Goal: Task Accomplishment & Management: Use online tool/utility

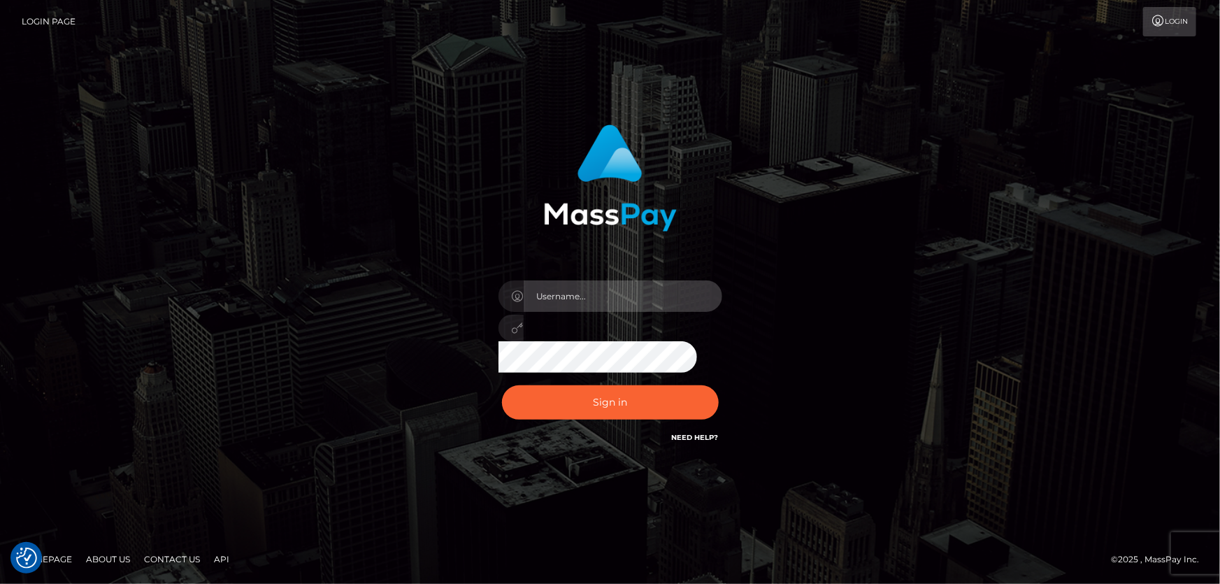
type input "Dan.Cirnat"
click at [716, 376] on div at bounding box center [592, 425] width 287 height 159
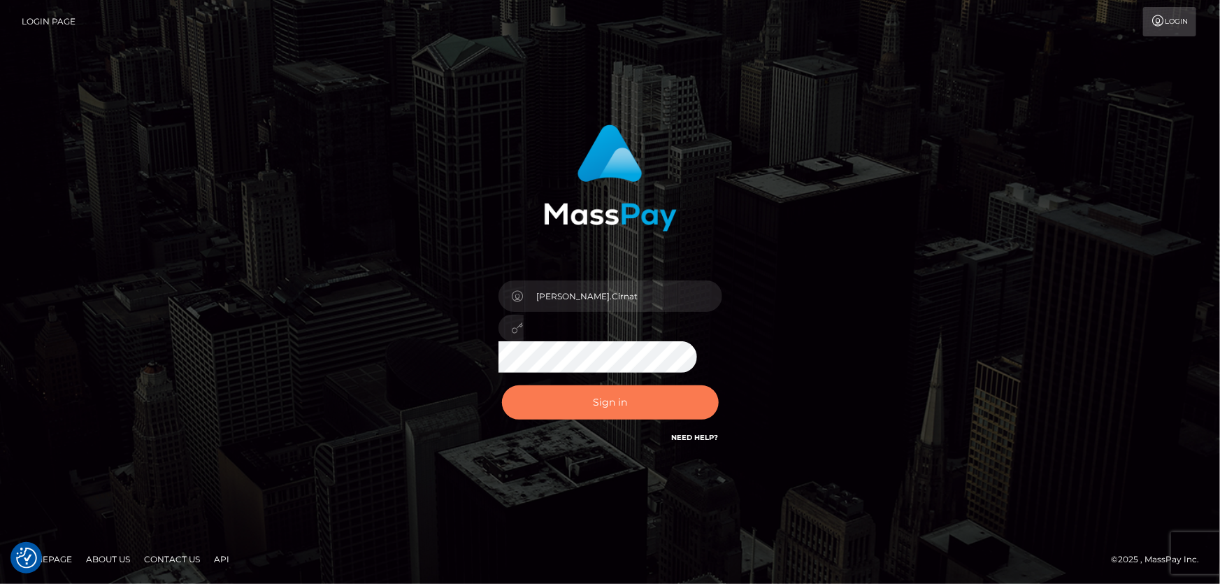
click at [594, 403] on button "Sign in" at bounding box center [610, 402] width 217 height 34
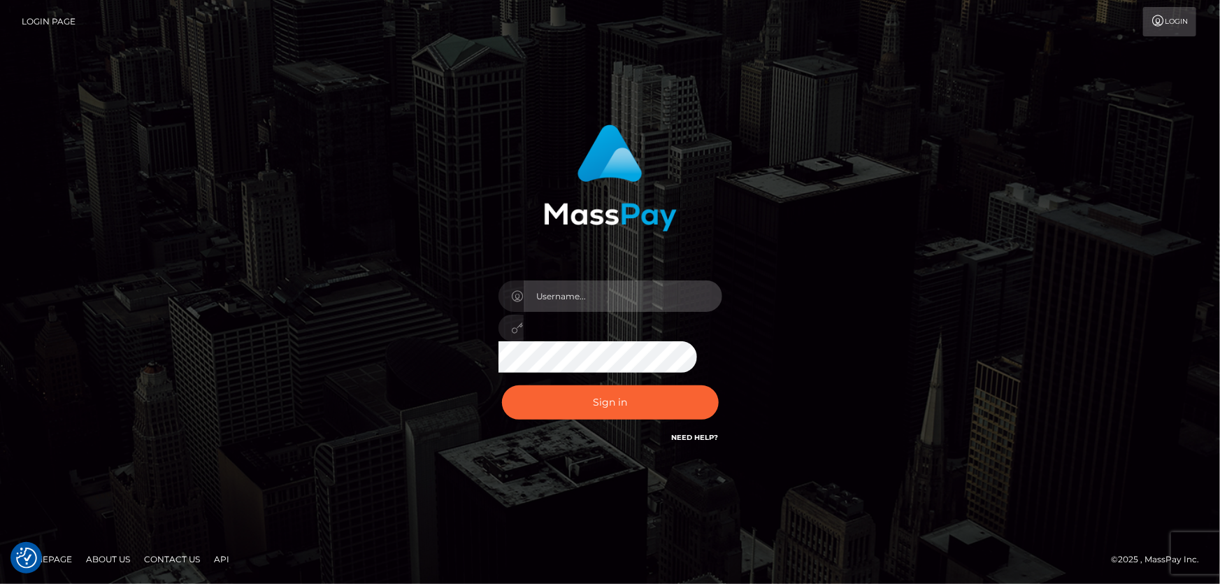
type input "[PERSON_NAME].Cirnat"
click at [285, 316] on div "Dan.Cirnat Sign in" at bounding box center [610, 292] width 797 height 356
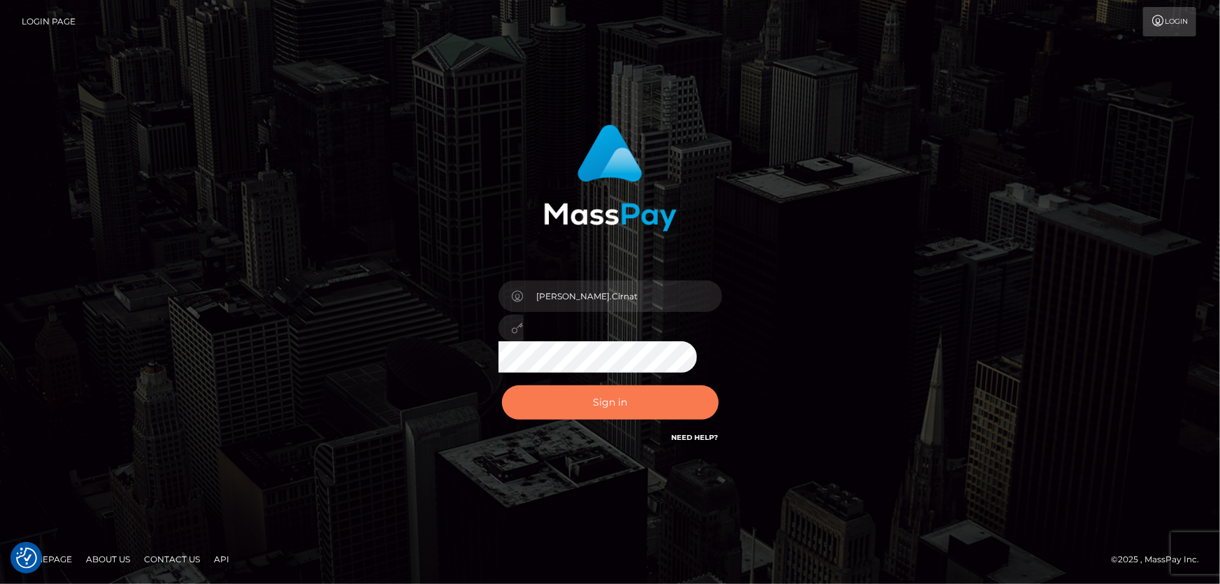
click at [653, 399] on button "Sign in" at bounding box center [610, 402] width 217 height 34
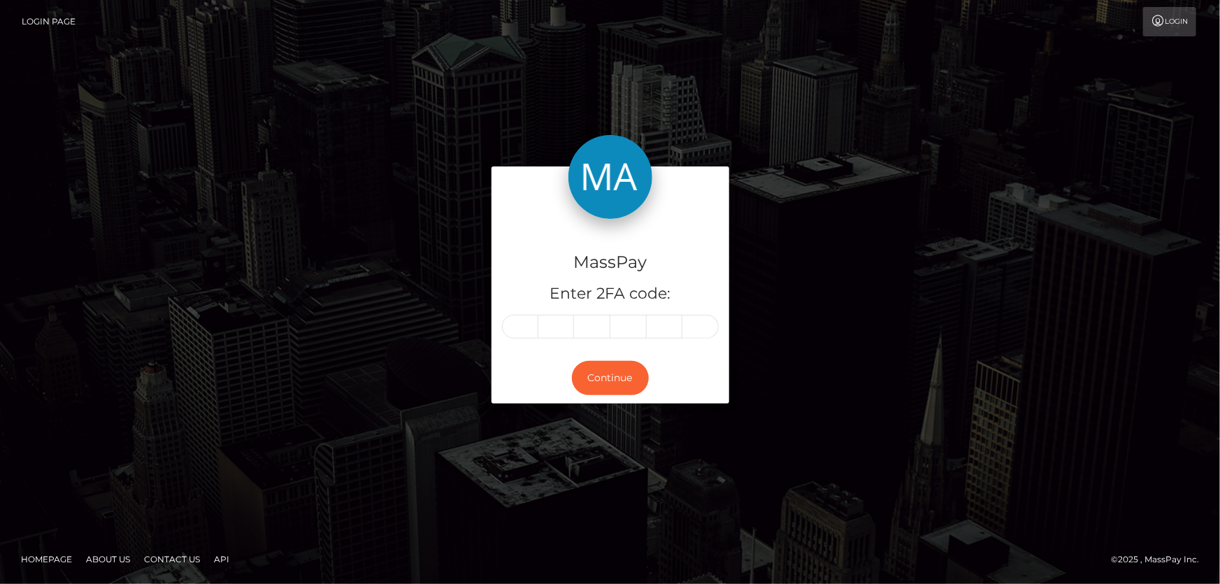
click at [525, 325] on input "text" at bounding box center [520, 327] width 36 height 24
type input "4"
type input "5"
type input "0"
type input "5"
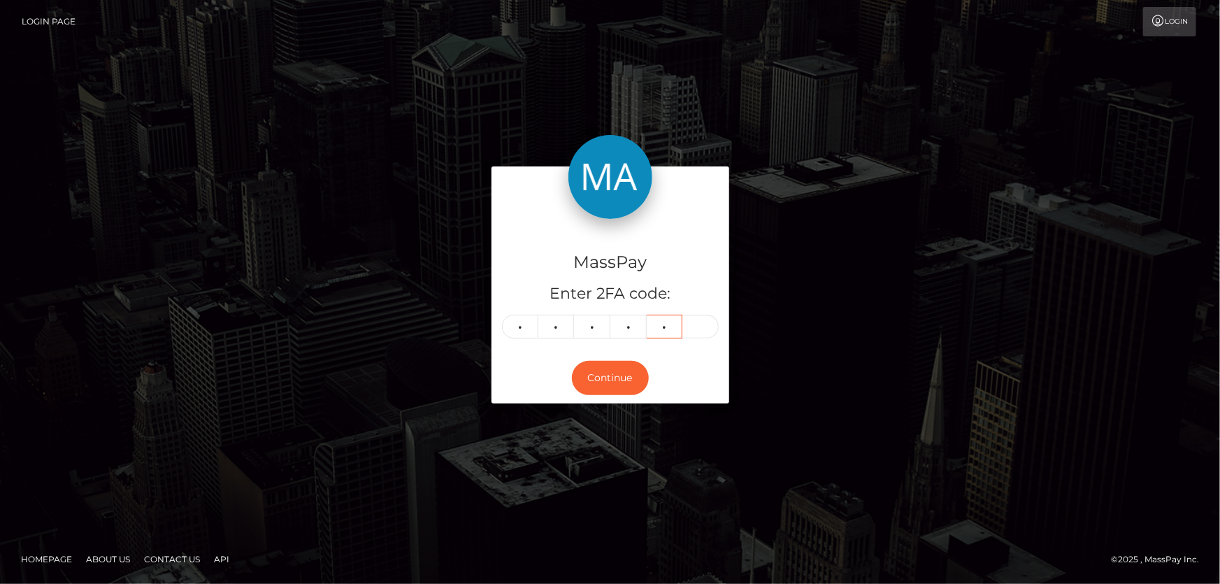
type input "7"
type input "3"
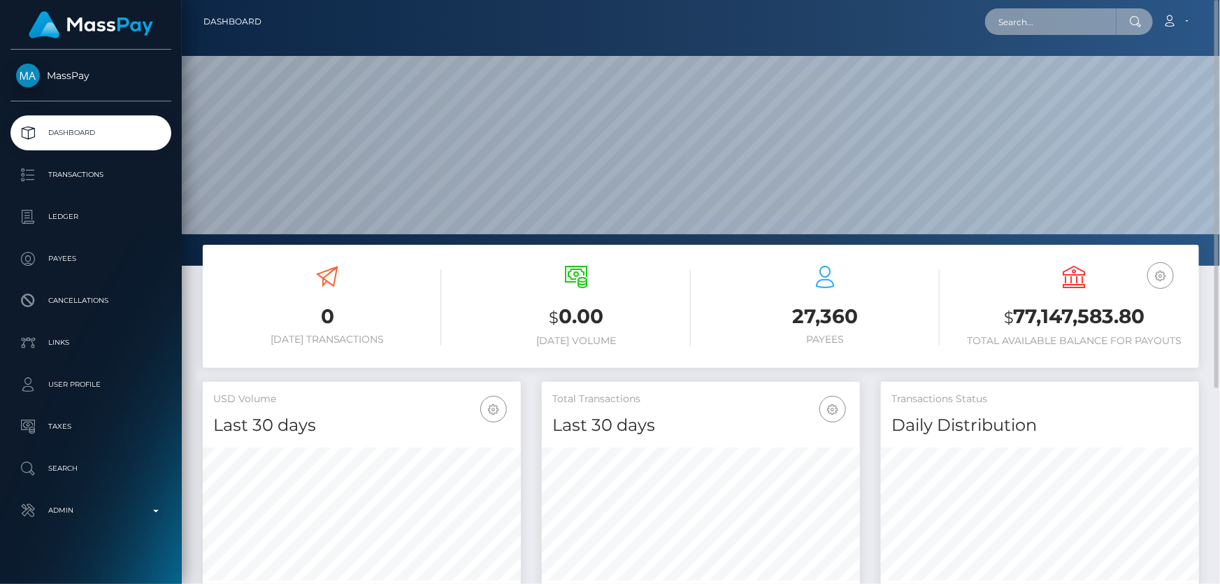
paste input "1298075857"
type input "1298075857"
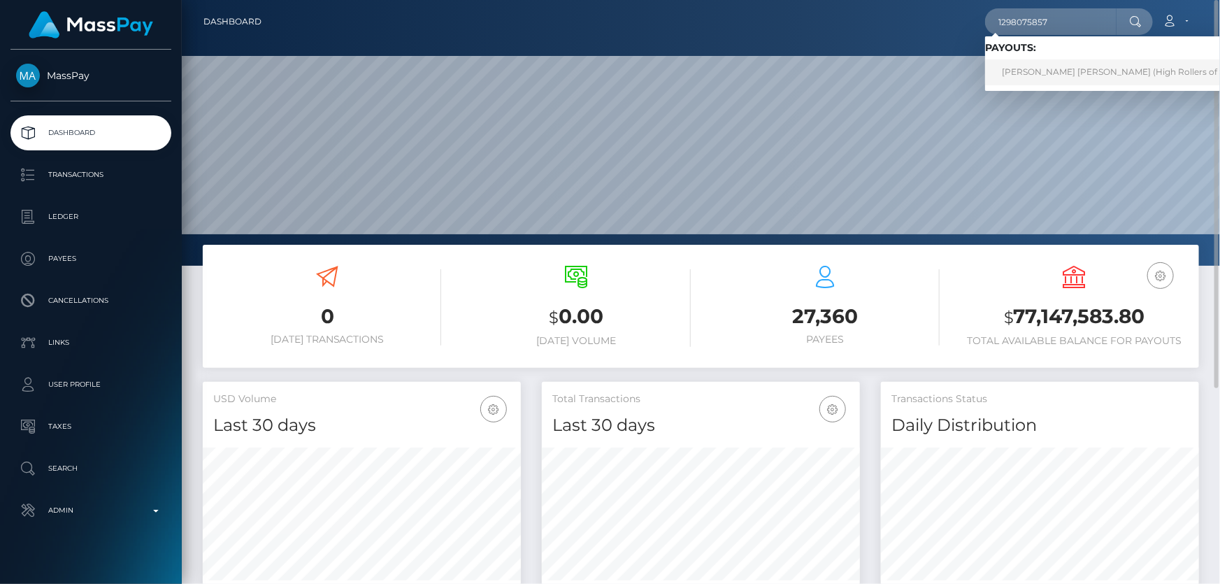
click at [1098, 73] on link "Mary Grace Reyes Candelario (High Rollers of St Lucie Inc - Luckyrush.io)" at bounding box center [1177, 72] width 384 height 26
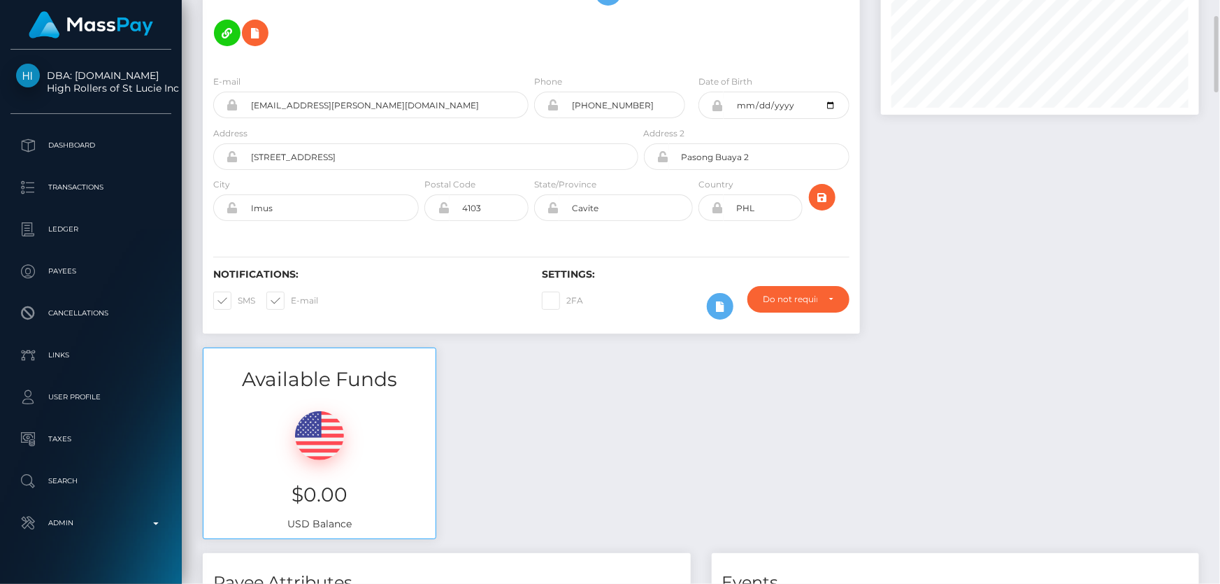
scroll to position [63, 0]
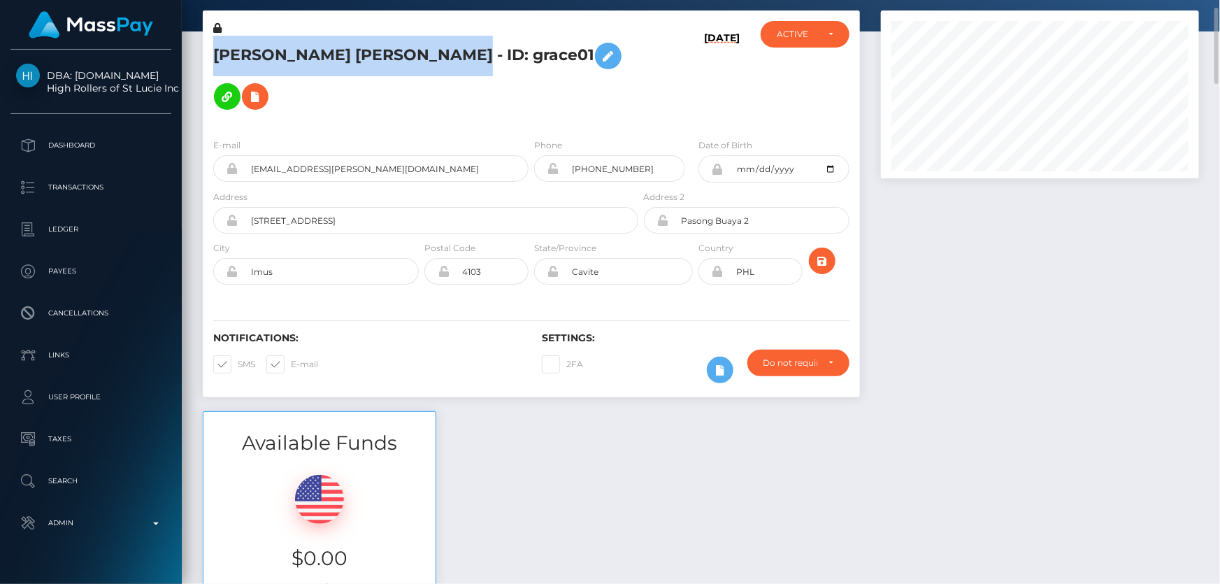
drag, startPoint x: 205, startPoint y: 50, endPoint x: 447, endPoint y: 59, distance: 242.1
click at [447, 59] on div "Mary Grace Reyes Candelario - ID: grace01" at bounding box center [422, 74] width 438 height 106
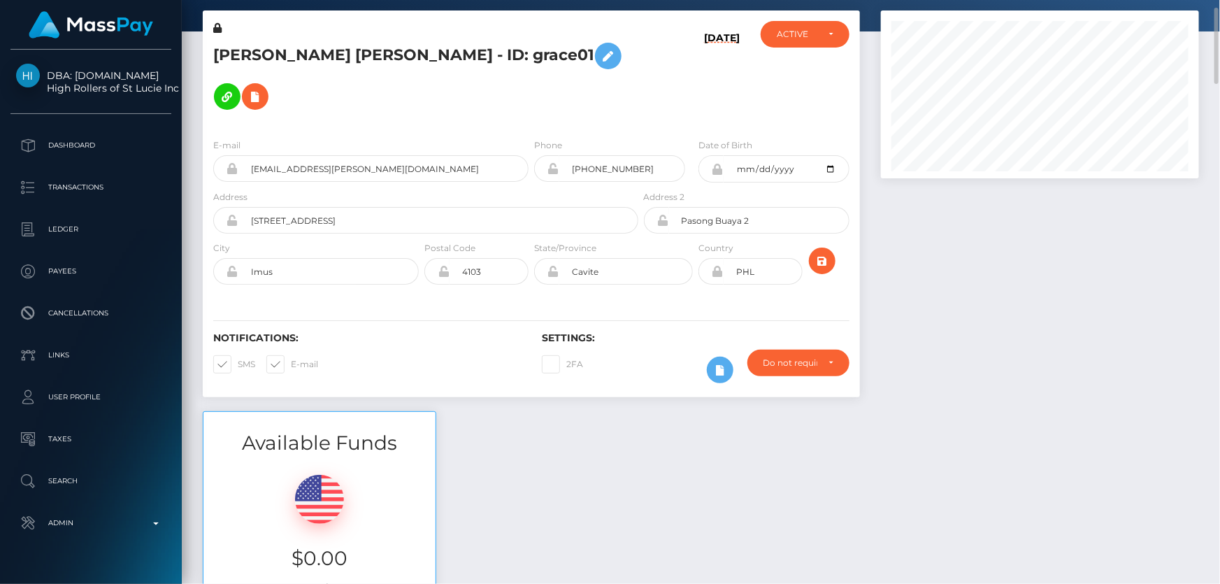
click at [461, 80] on h5 "Mary Grace Reyes Candelario - ID: grace01" at bounding box center [421, 76] width 417 height 81
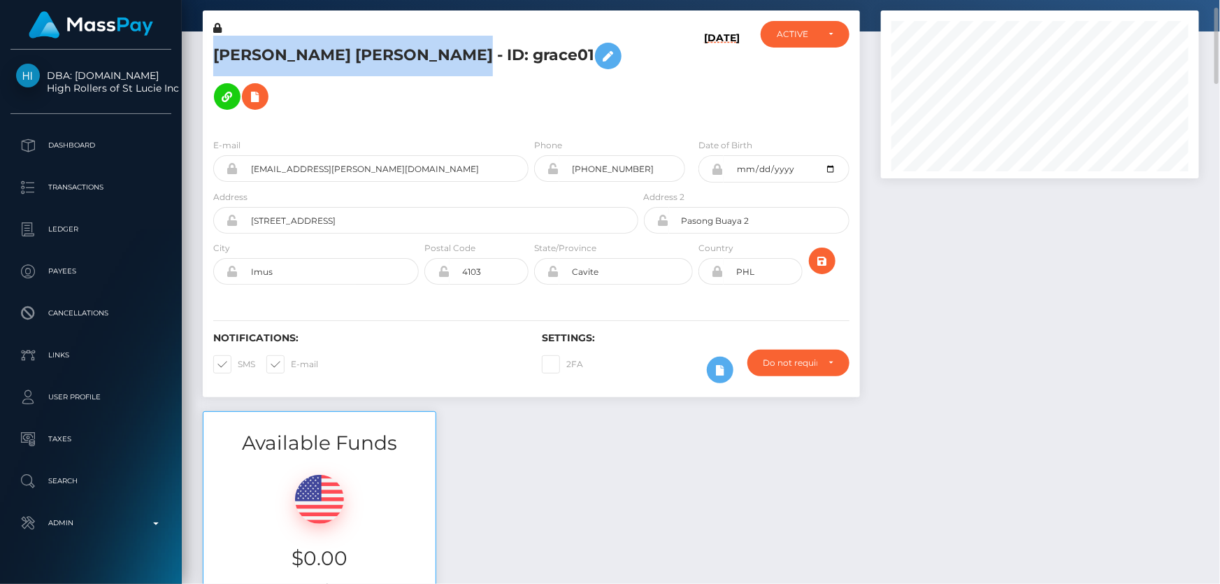
drag, startPoint x: 447, startPoint y: 61, endPoint x: 217, endPoint y: 62, distance: 230.7
click at [217, 62] on h5 "Mary Grace Reyes Candelario - ID: grace01" at bounding box center [421, 76] width 417 height 81
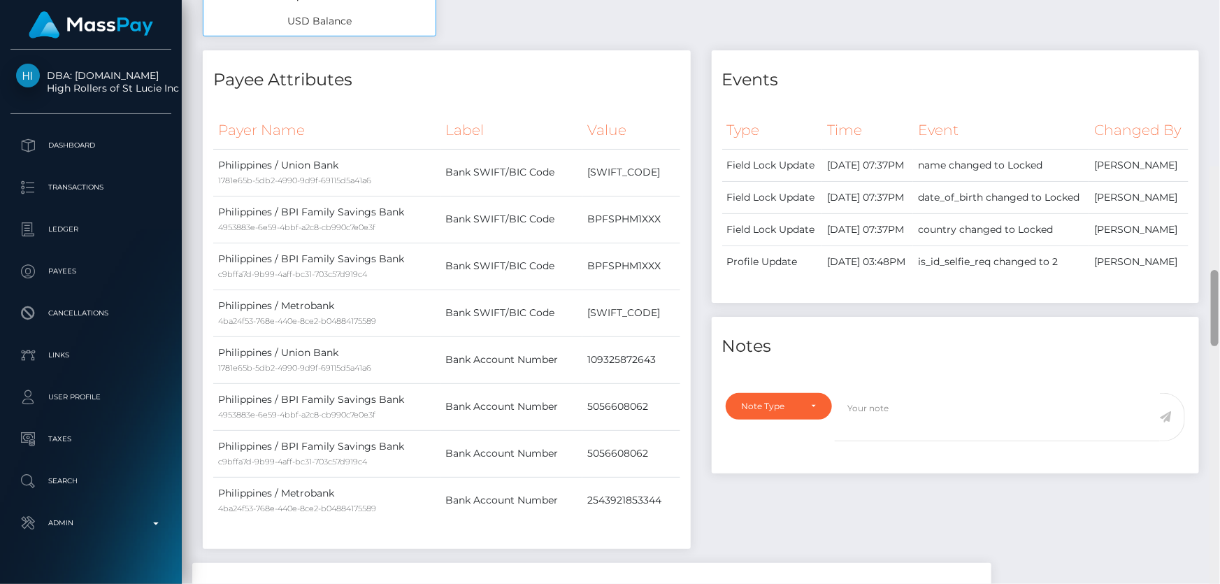
scroll to position [0, 0]
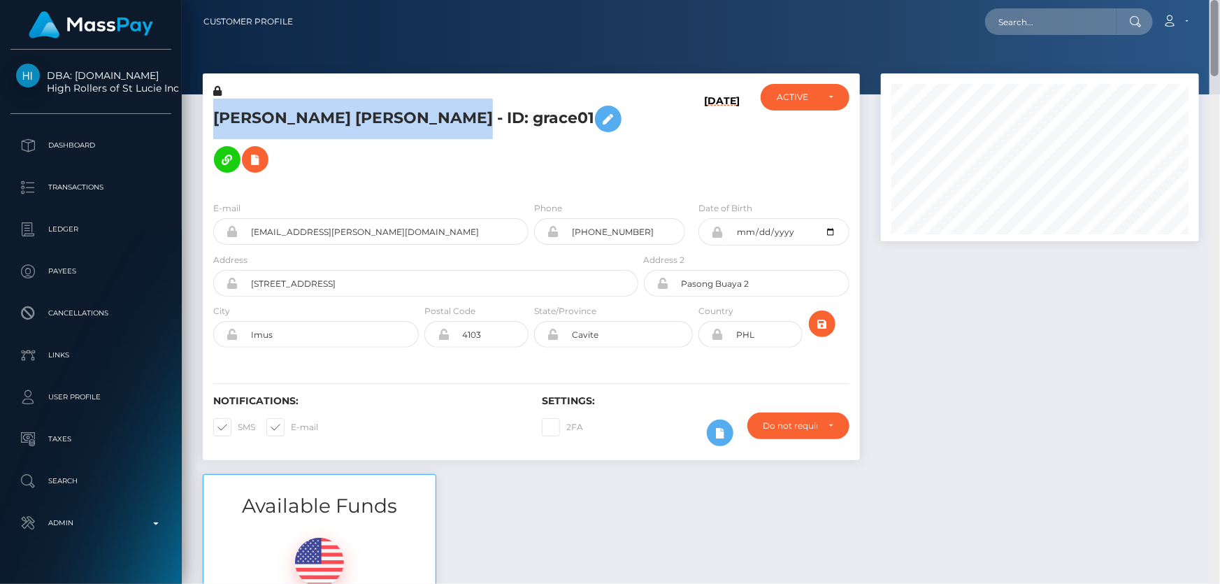
drag, startPoint x: 1217, startPoint y: 69, endPoint x: 1219, endPoint y: -7, distance: 75.5
click at [1219, 0] on html "DBA: Luckyrush.io High Rollers of St Lucie Inc Dashboard Transactions Ledger Pa…" at bounding box center [610, 292] width 1220 height 584
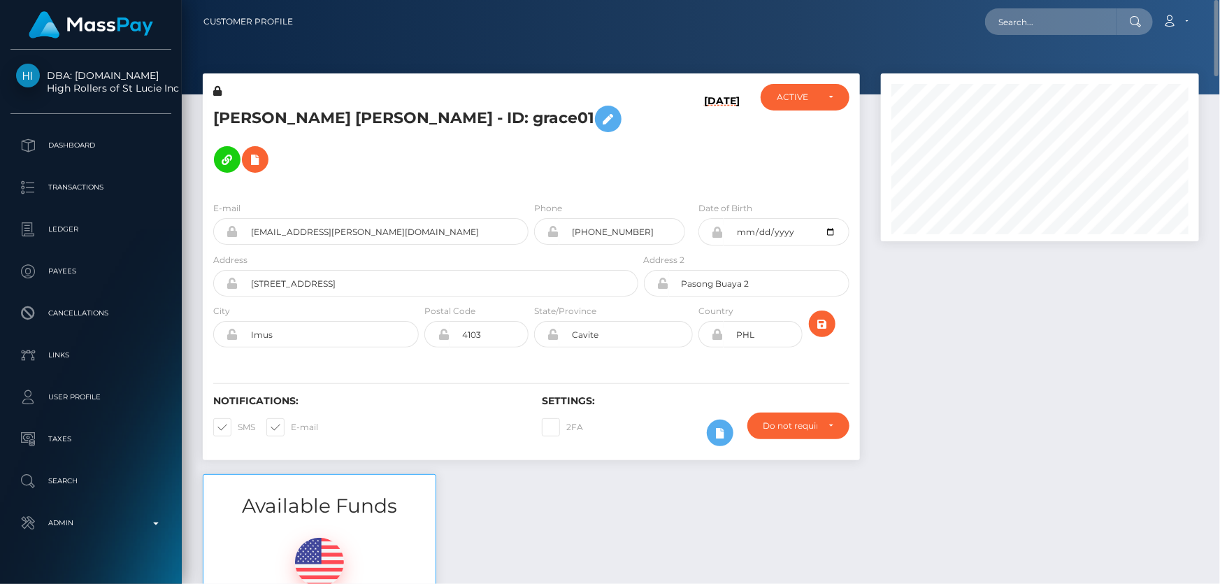
click at [1021, 340] on div at bounding box center [1039, 273] width 339 height 401
drag, startPoint x: 1215, startPoint y: 337, endPoint x: 1219, endPoint y: -52, distance: 389.4
click at [1219, 0] on html "DBA: Luckyrush.io High Rollers of St Lucie Inc Dashboard Transactions Ledger Pa…" at bounding box center [610, 292] width 1220 height 584
click at [948, 294] on div at bounding box center [1039, 273] width 339 height 401
drag, startPoint x: 1215, startPoint y: 349, endPoint x: 1219, endPoint y: 31, distance: 318.1
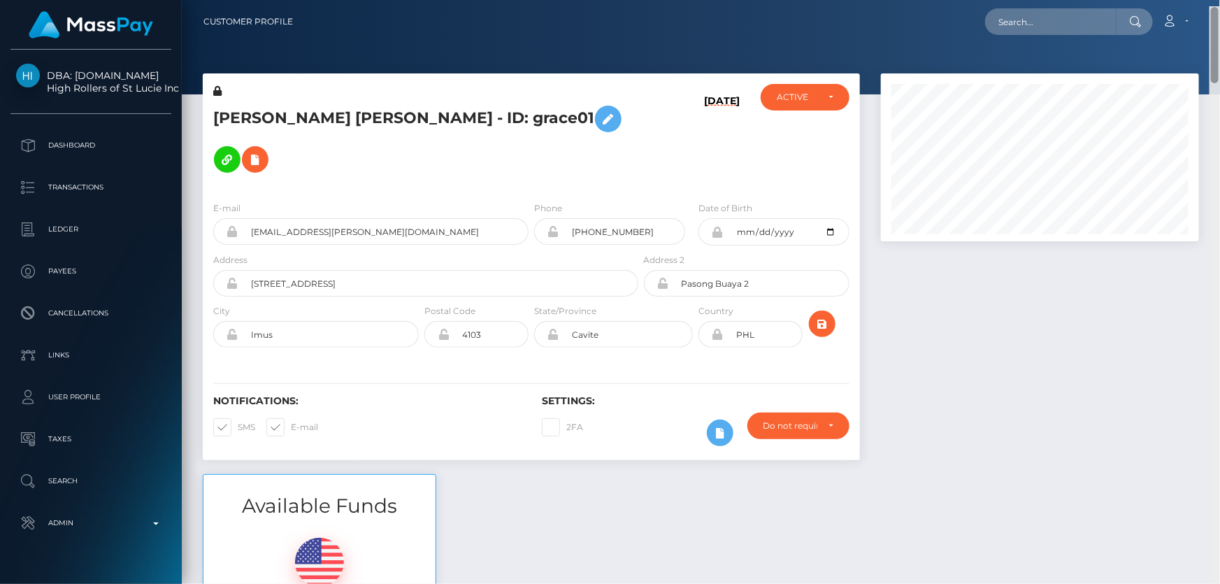
click at [1219, 35] on div "Customer Profile Loading... Loading..." at bounding box center [701, 292] width 1038 height 584
click at [1037, 329] on div at bounding box center [1039, 273] width 339 height 401
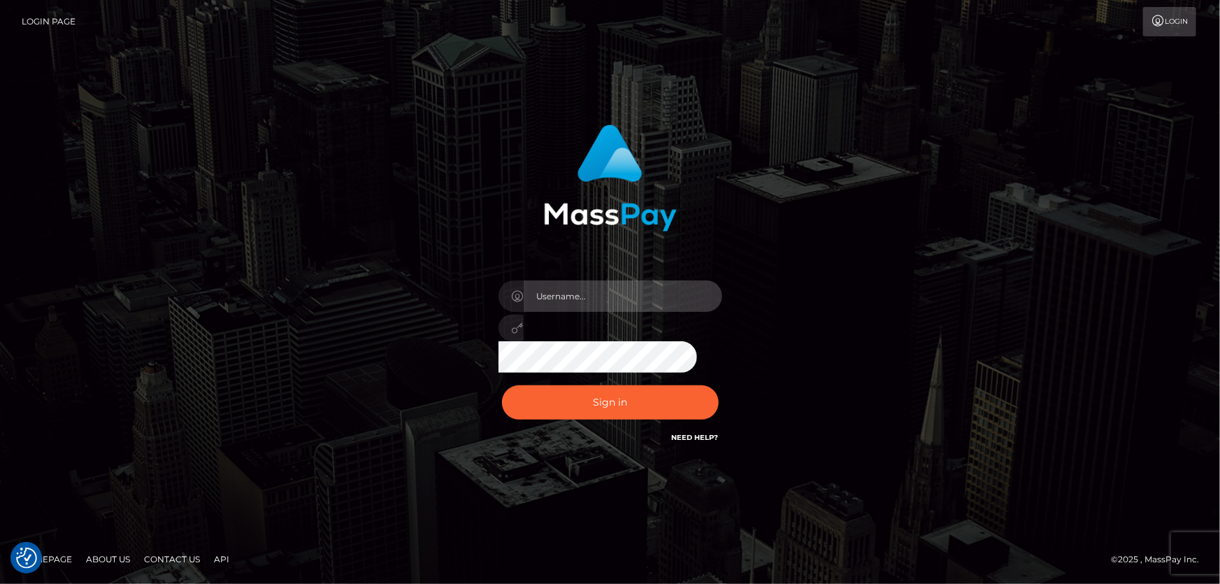
type input "[PERSON_NAME].Cirnat"
click at [716, 380] on div at bounding box center [592, 425] width 287 height 159
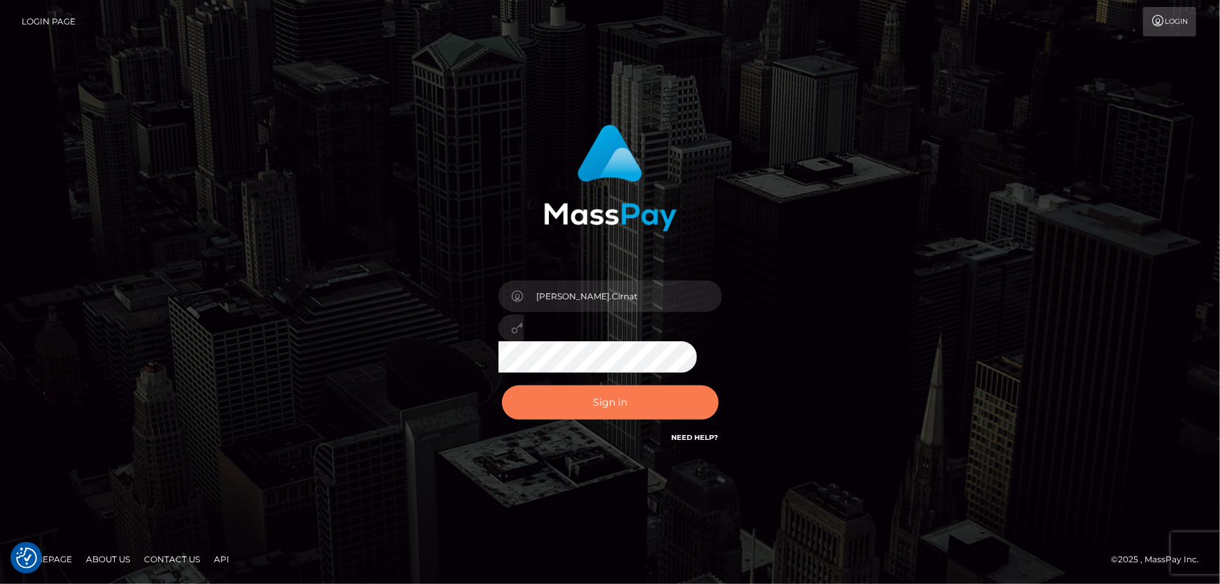
click at [587, 410] on button "Sign in" at bounding box center [610, 402] width 217 height 34
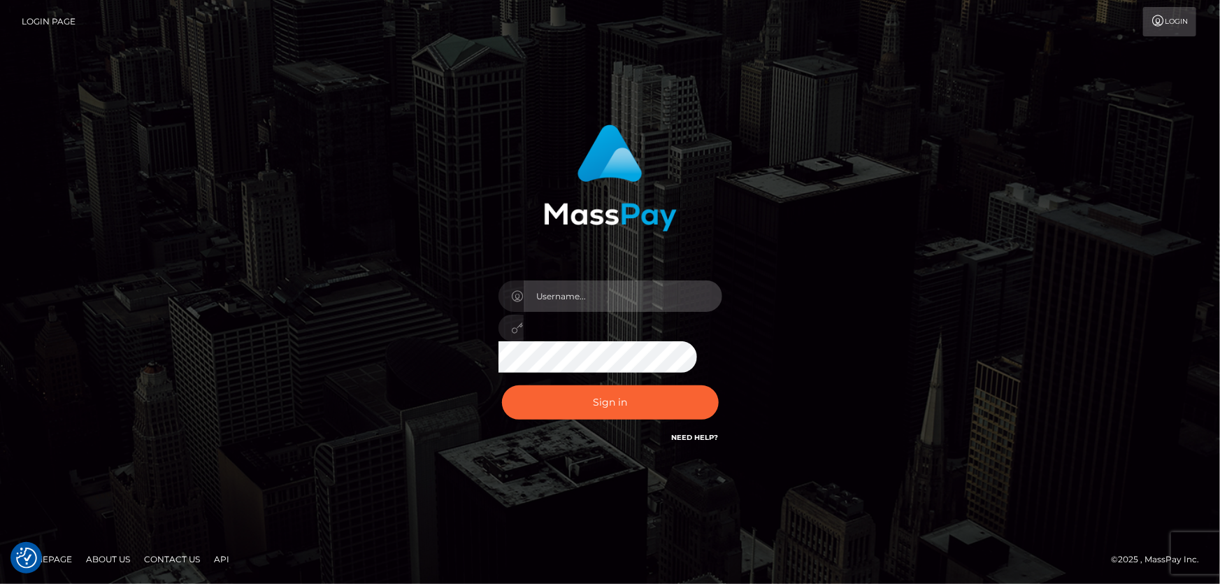
type input "[PERSON_NAME].Cirnat"
click at [716, 378] on div at bounding box center [592, 425] width 287 height 159
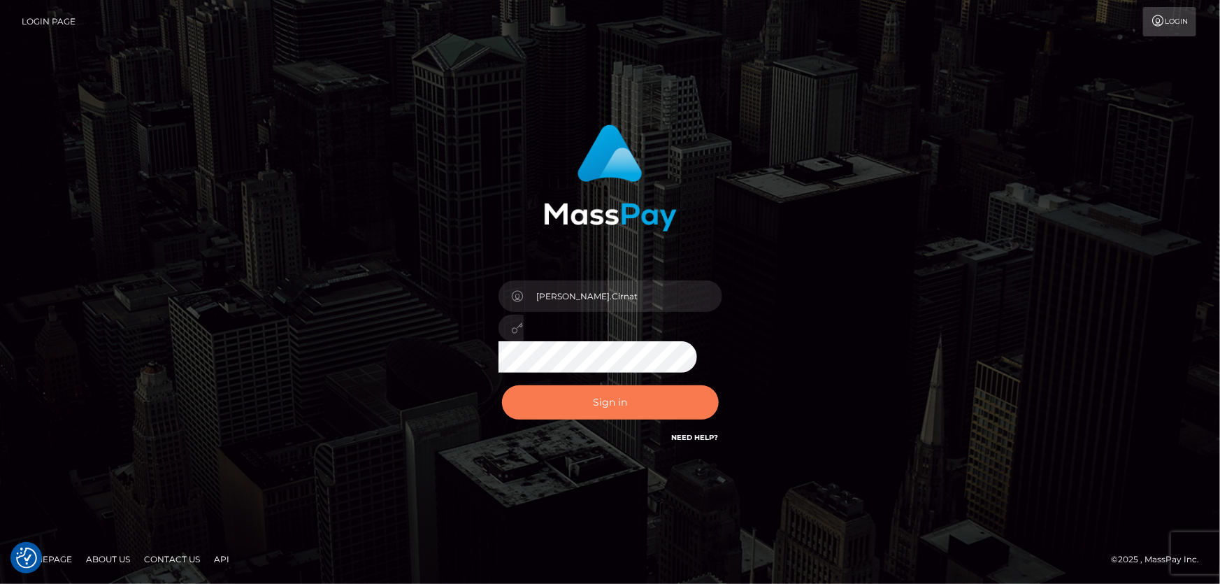
click at [654, 404] on button "Sign in" at bounding box center [610, 402] width 217 height 34
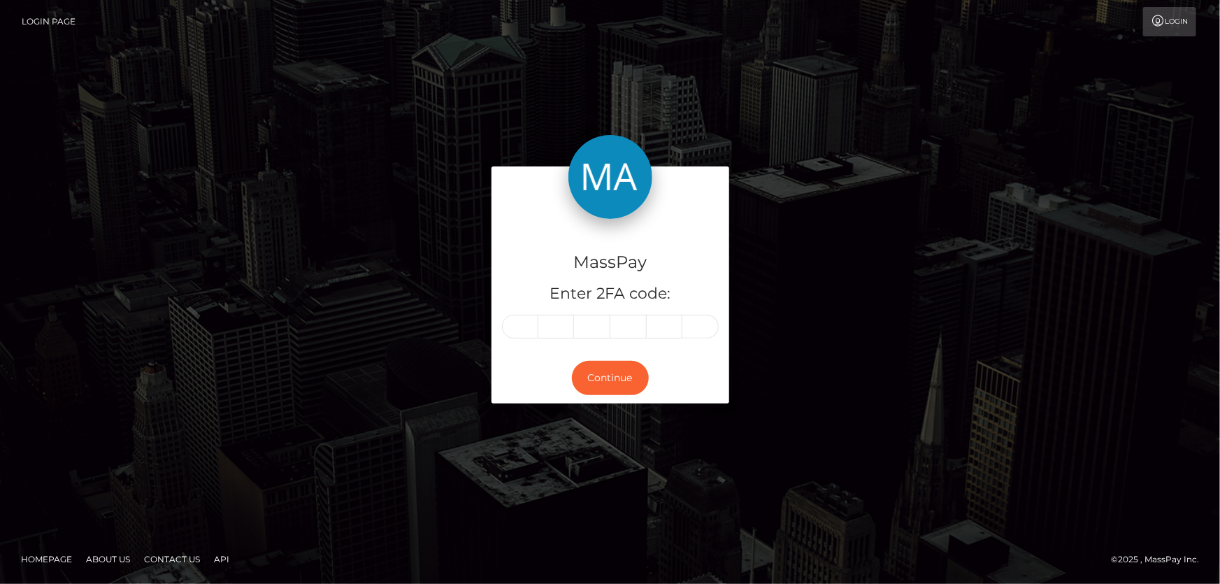
drag, startPoint x: 291, startPoint y: 189, endPoint x: 204, endPoint y: 124, distance: 108.4
click at [290, 188] on div "MassPay Enter 2FA code: Continue" at bounding box center [610, 291] width 797 height 251
drag, startPoint x: 515, startPoint y: 326, endPoint x: 792, endPoint y: 370, distance: 280.4
click at [515, 324] on input "text" at bounding box center [520, 327] width 36 height 24
type input "2"
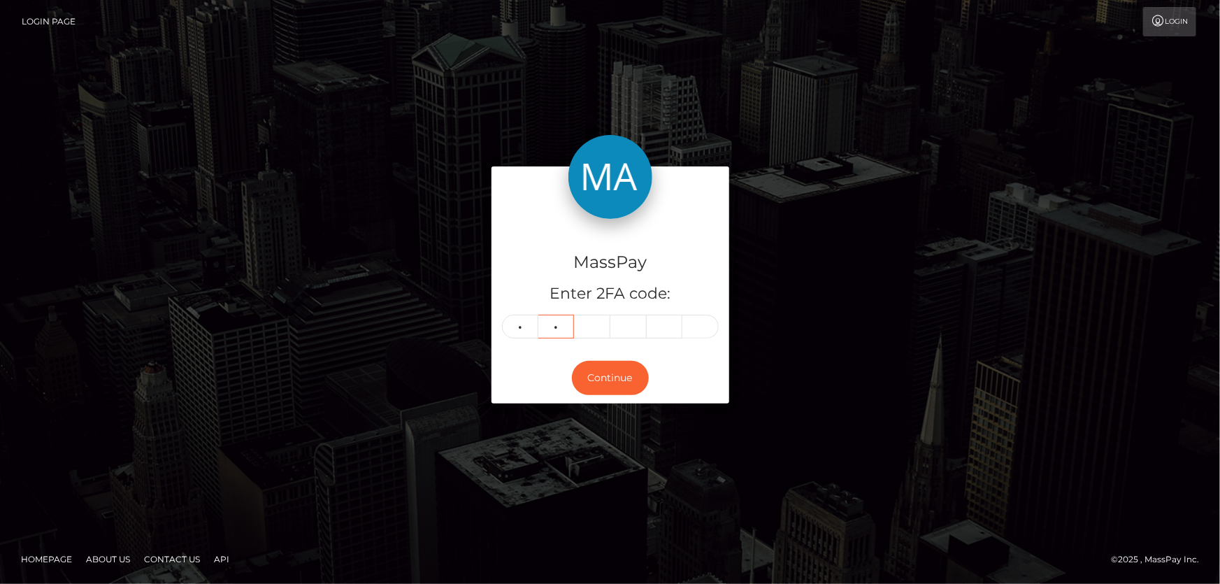
type input "3"
type input "9"
type input "4"
type input "7"
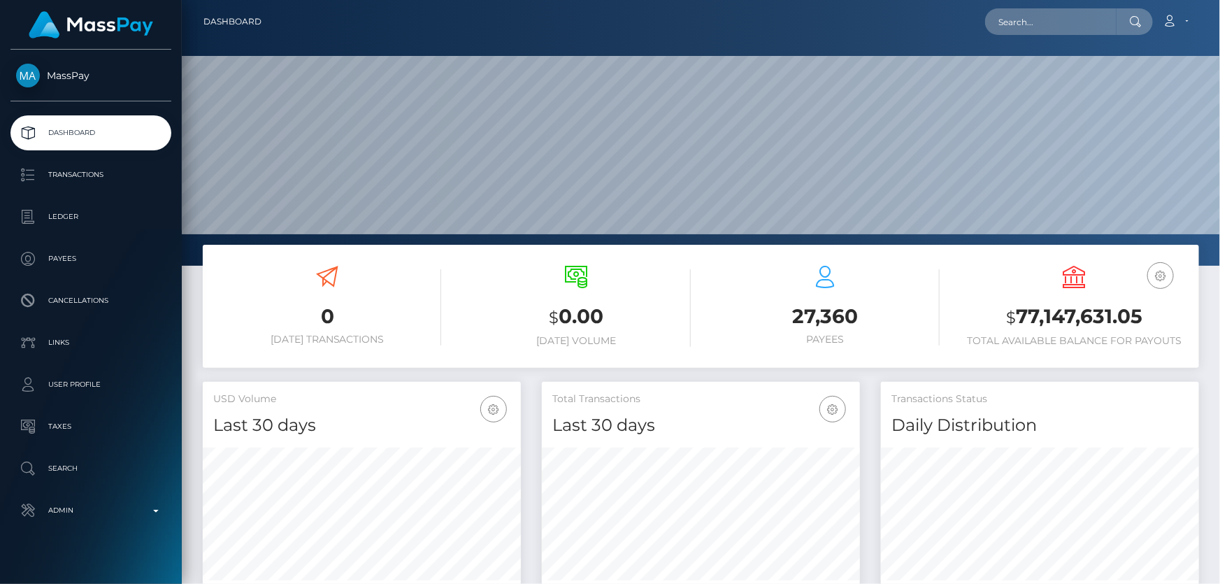
scroll to position [247, 317]
